Goal: Task Accomplishment & Management: Use online tool/utility

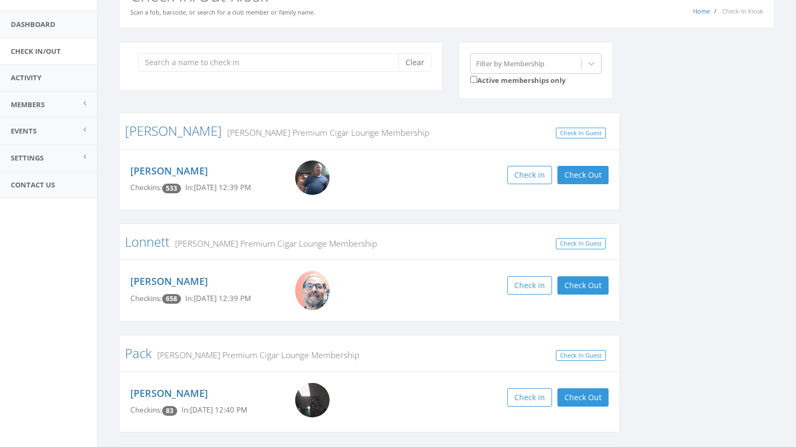
scroll to position [212, 0]
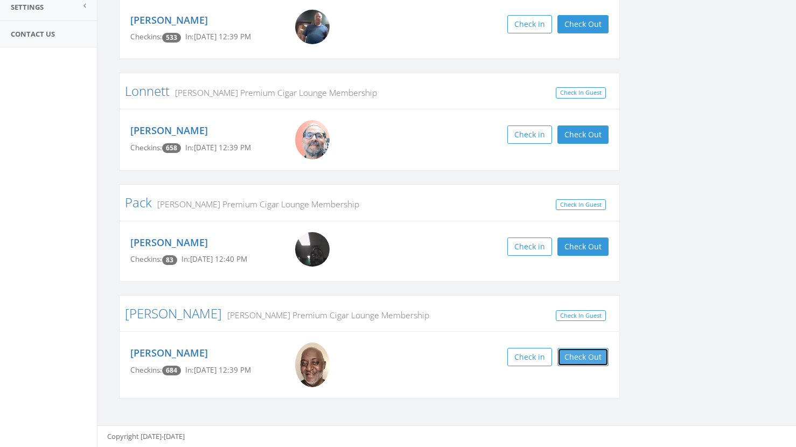
click at [587, 359] on button "Check Out" at bounding box center [583, 357] width 51 height 18
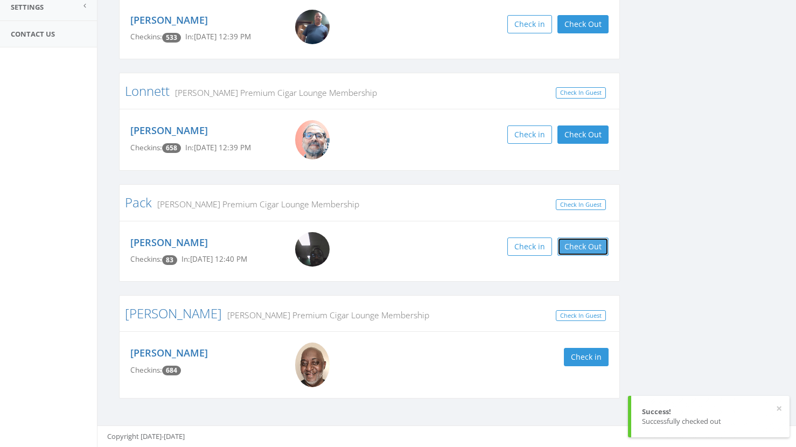
click at [596, 252] on button "Check Out" at bounding box center [583, 247] width 51 height 18
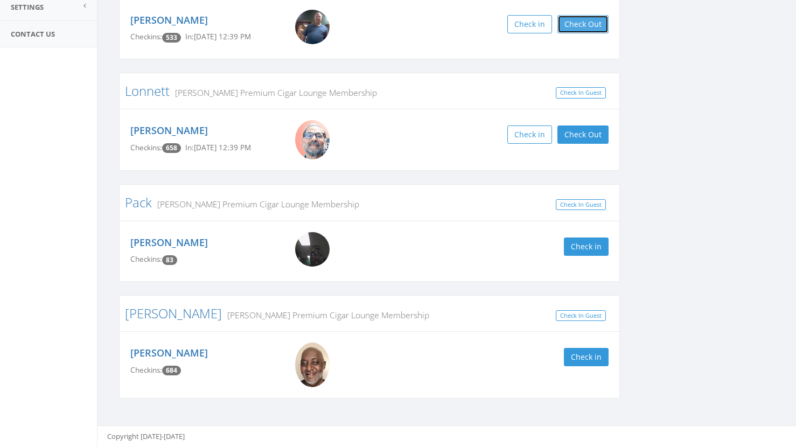
click at [580, 21] on button "Check Out" at bounding box center [583, 24] width 51 height 18
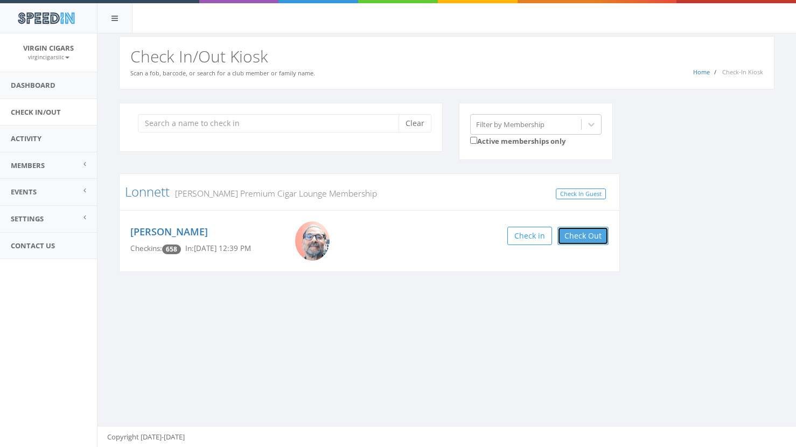
scroll to position [1, 0]
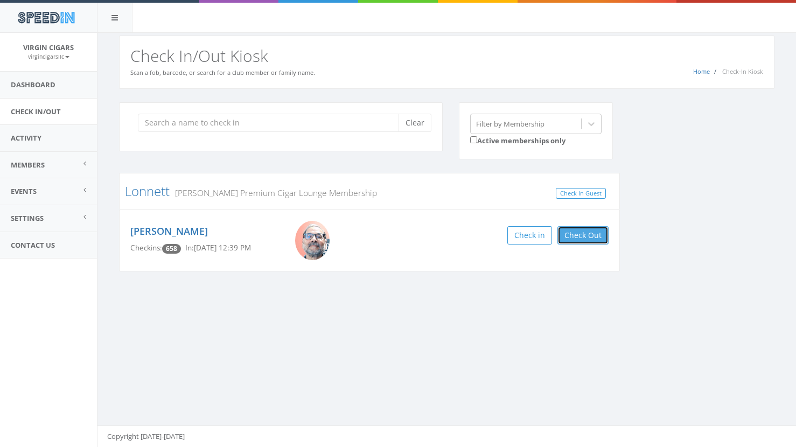
click at [580, 236] on button "Check Out" at bounding box center [583, 235] width 51 height 18
